Goal: Navigation & Orientation: Find specific page/section

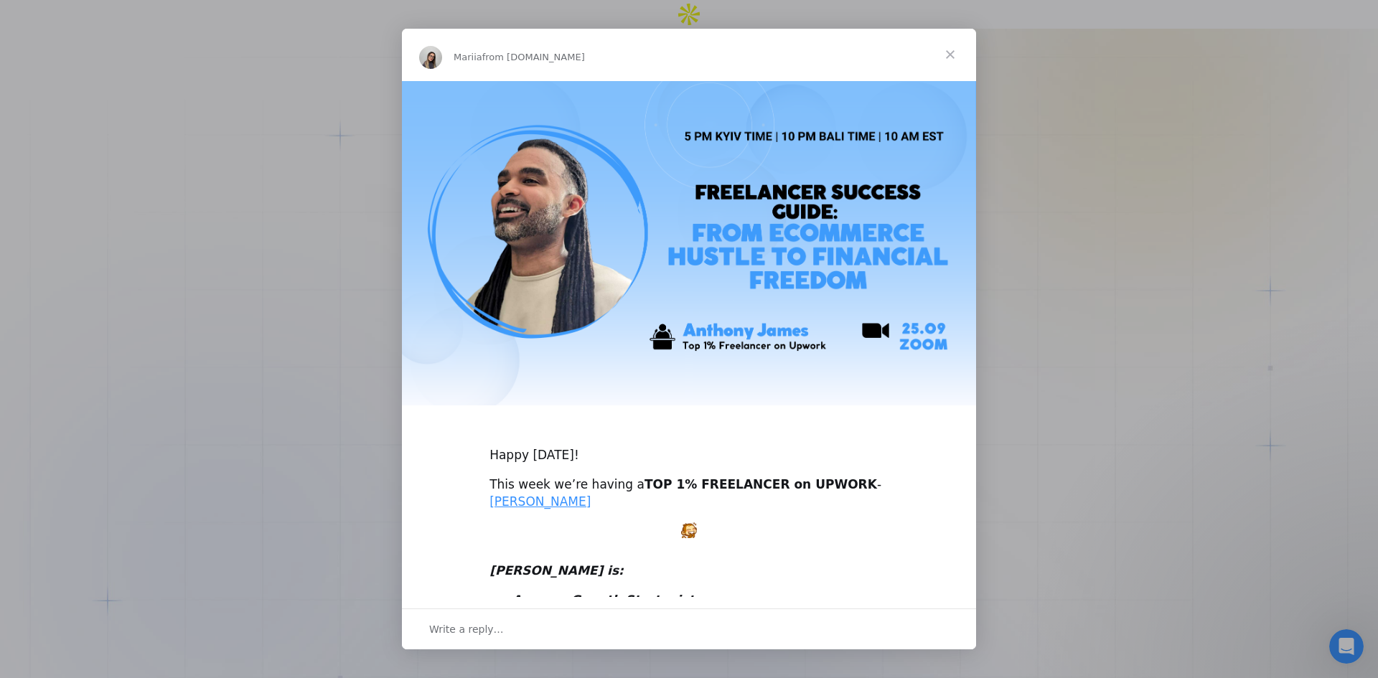
click at [942, 53] on span "Close" at bounding box center [950, 55] width 52 height 52
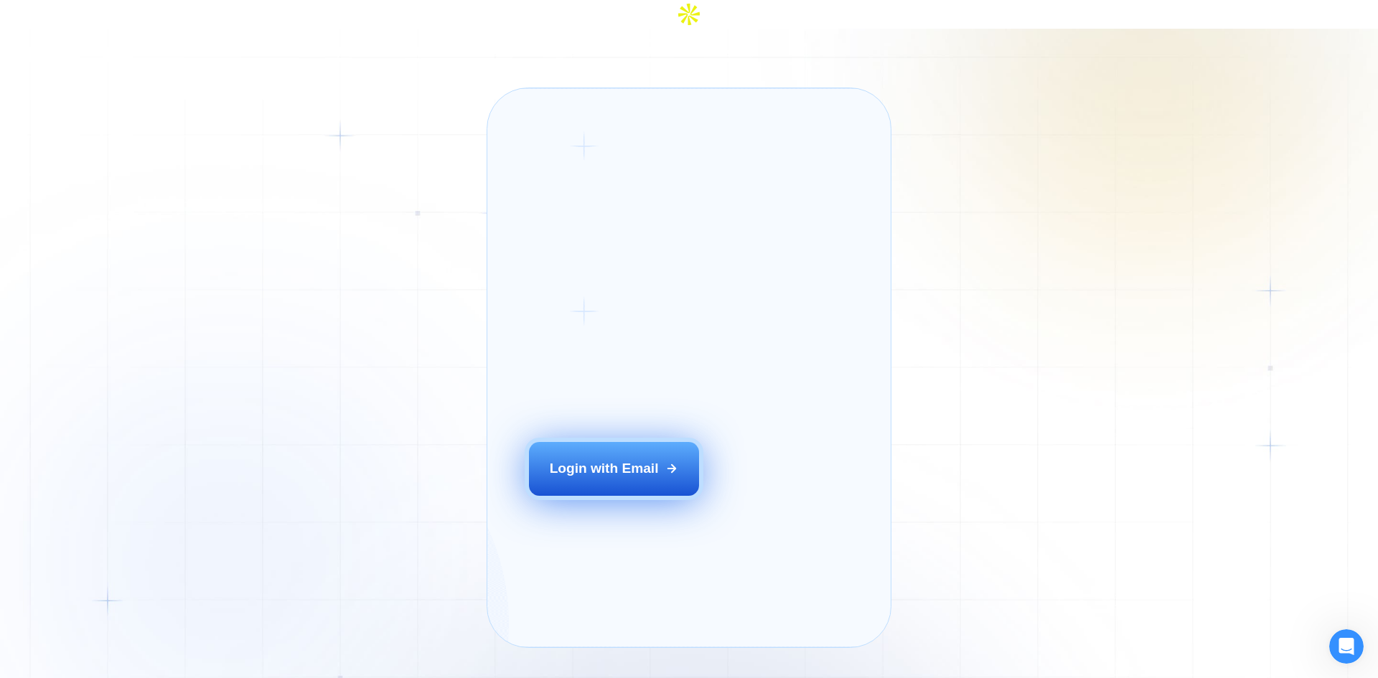
click at [643, 458] on button "Login with Email" at bounding box center [614, 468] width 171 height 53
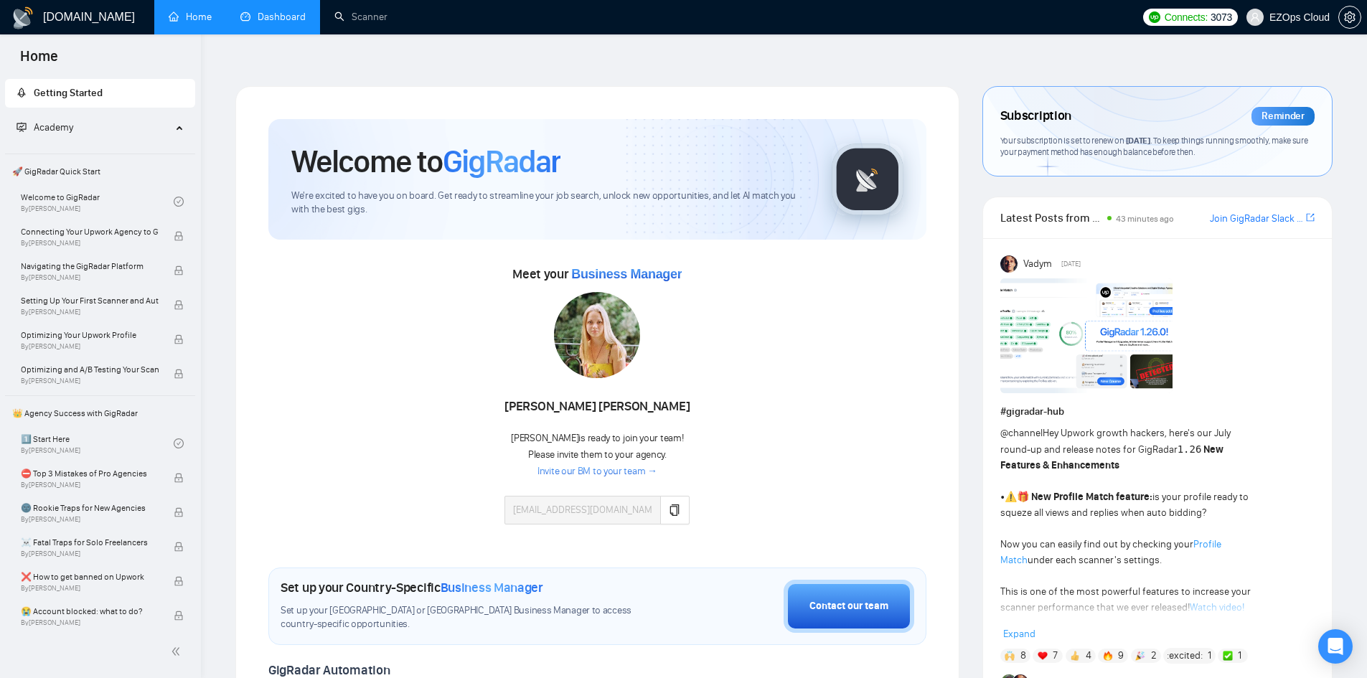
click at [293, 14] on link "Dashboard" at bounding box center [272, 17] width 65 height 12
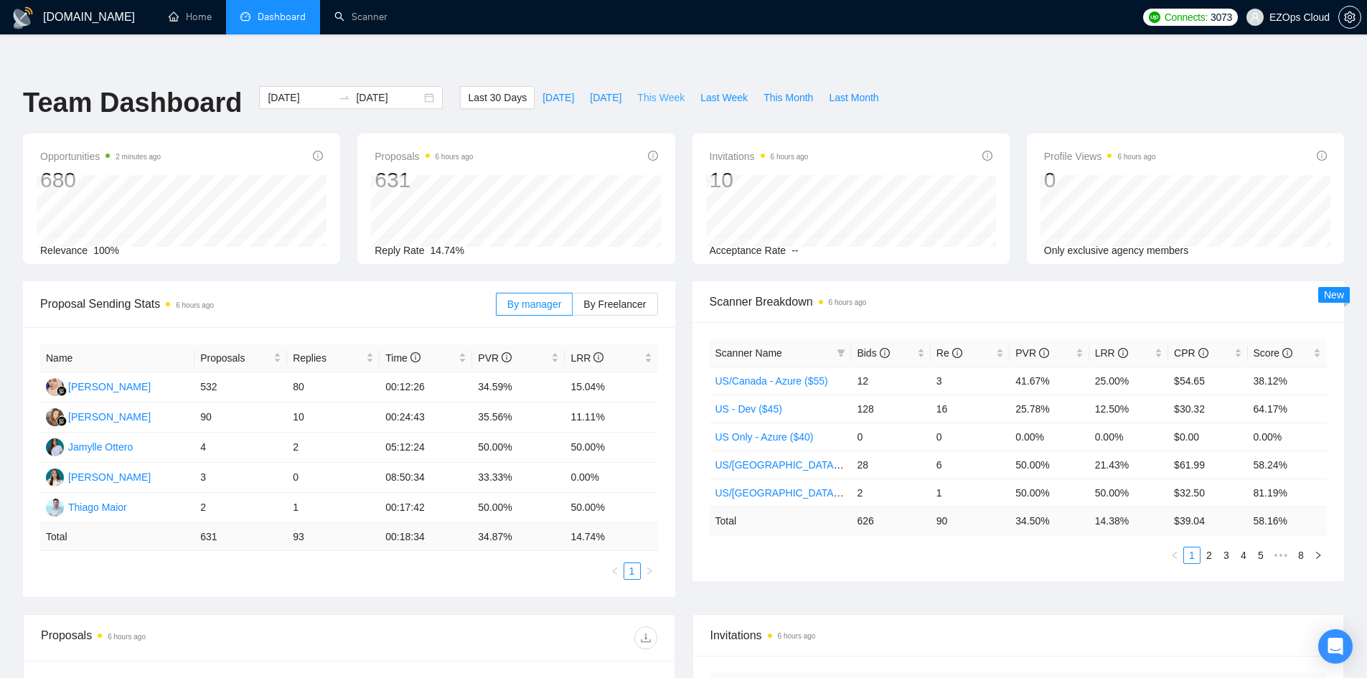
click at [653, 90] on span "This Week" at bounding box center [660, 98] width 47 height 16
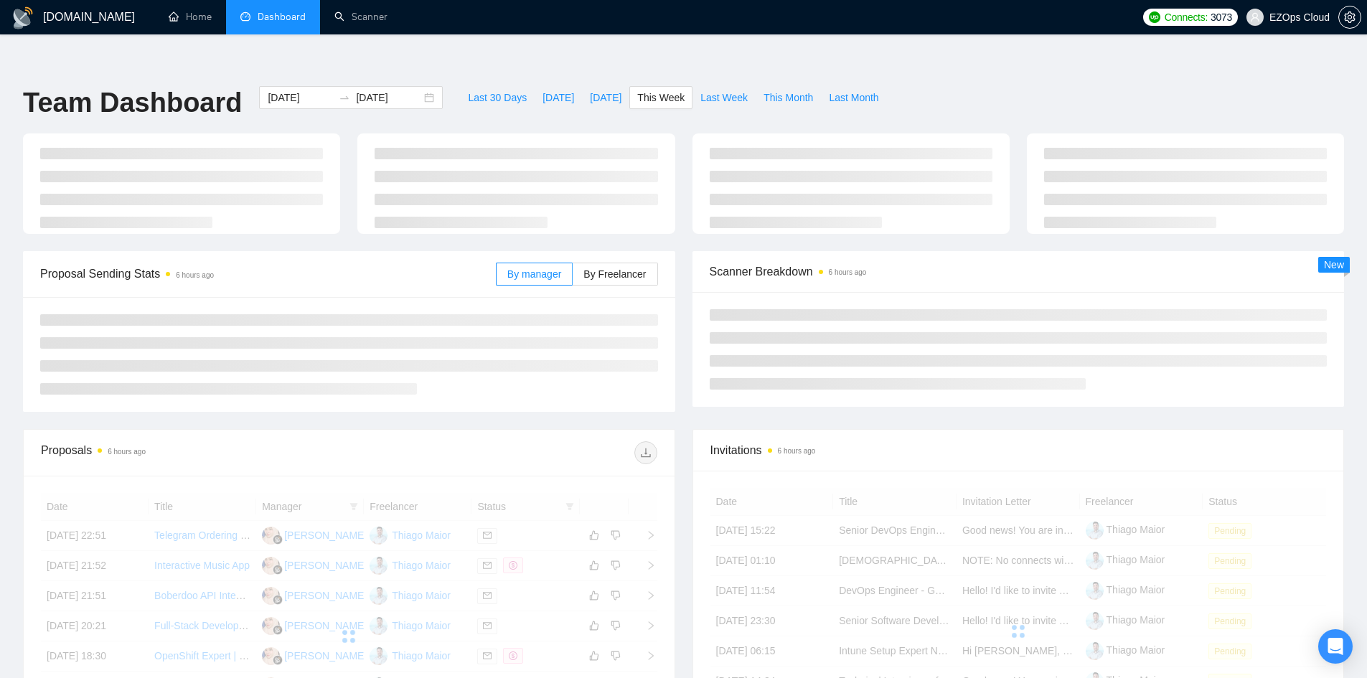
type input "[DATE]"
